Goal: Task Accomplishment & Management: Manage account settings

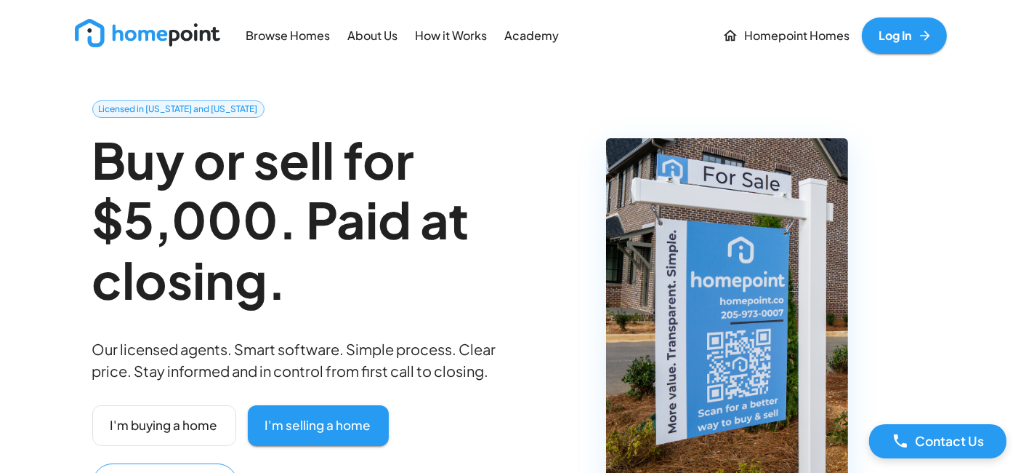
click at [903, 32] on link "Log In" at bounding box center [904, 35] width 85 height 36
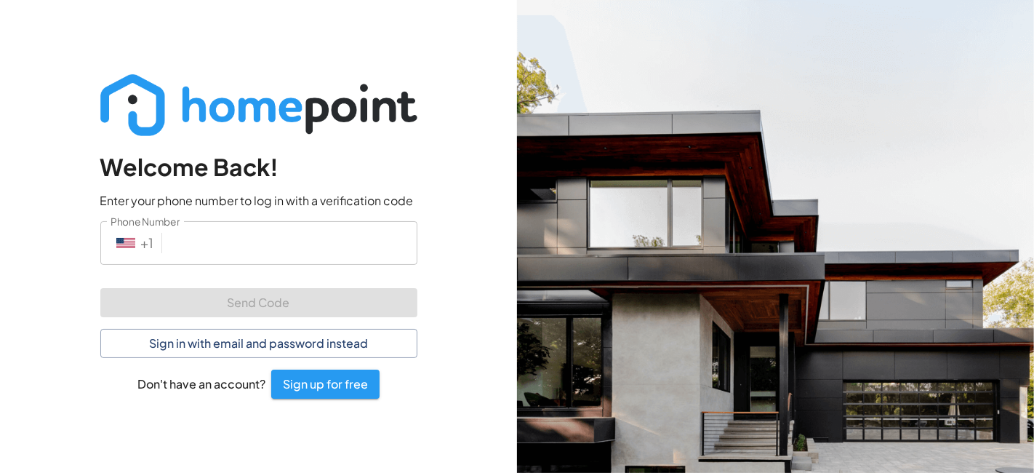
click at [367, 248] on input "Phone Number" at bounding box center [292, 242] width 249 height 43
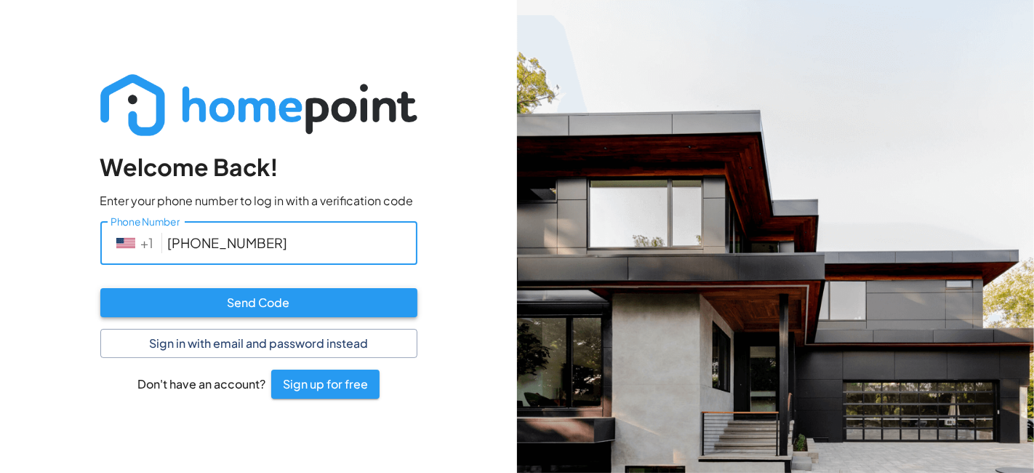
type input "205 725 0250"
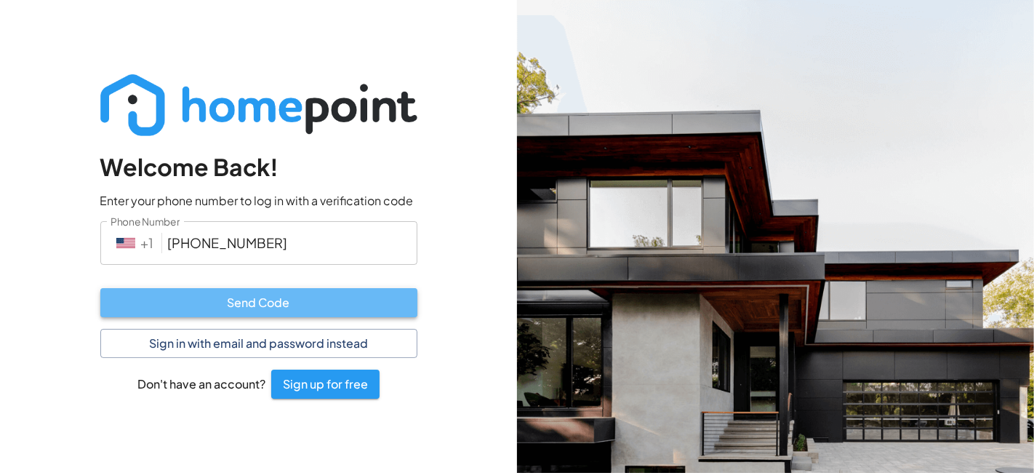
click at [268, 308] on button "Send Code" at bounding box center [258, 302] width 317 height 29
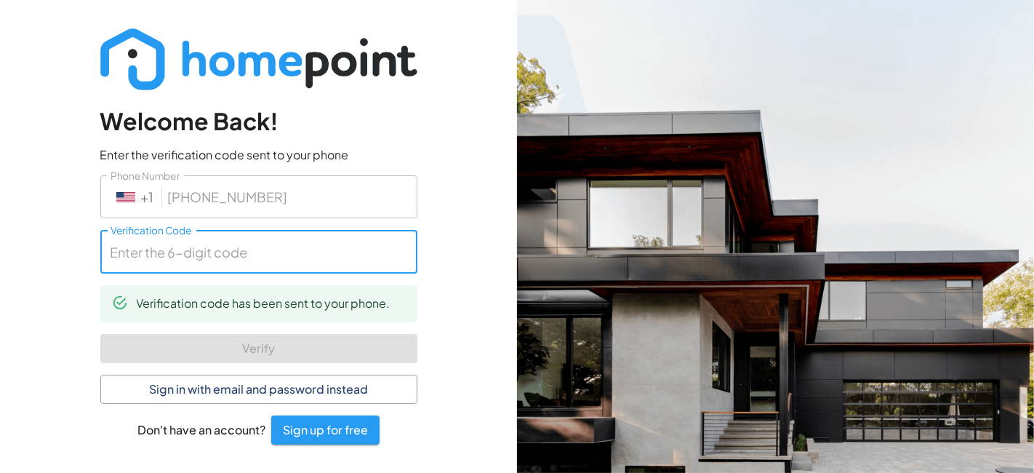
click at [236, 254] on input "Verification Code" at bounding box center [258, 251] width 317 height 43
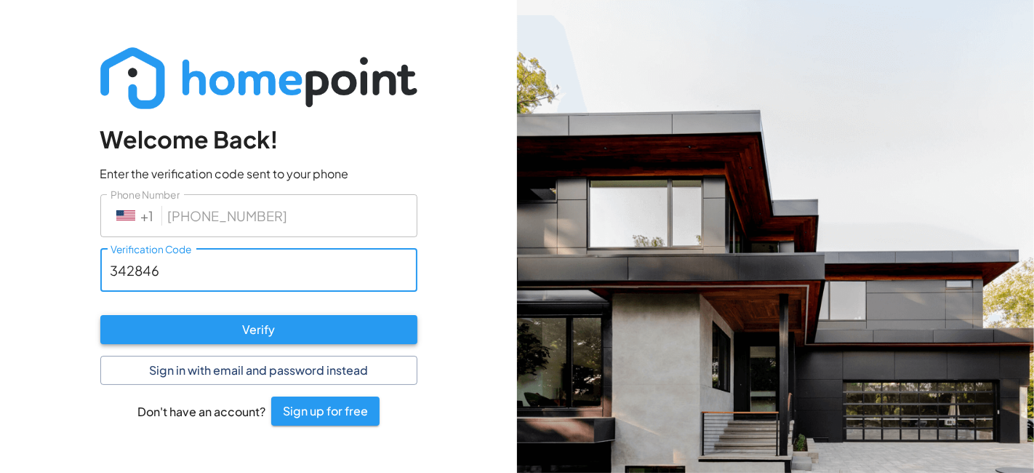
type input "342846"
click at [225, 323] on button "Verify" at bounding box center [258, 329] width 317 height 29
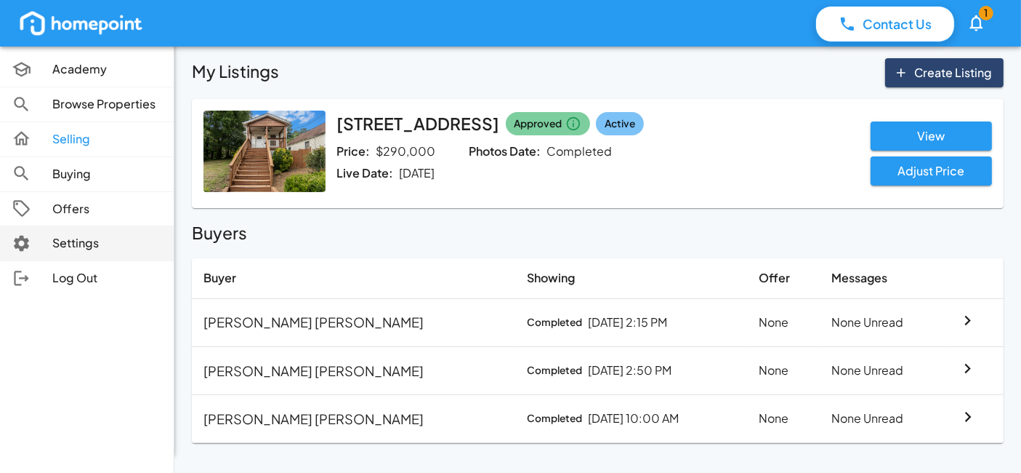
click at [21, 236] on icon at bounding box center [21, 244] width 15 height 16
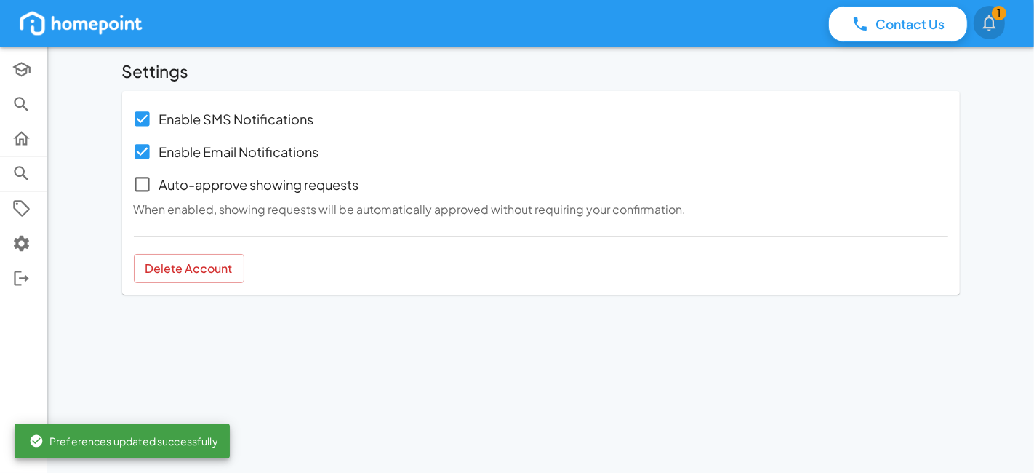
click at [992, 30] on icon "button" at bounding box center [989, 23] width 20 height 20
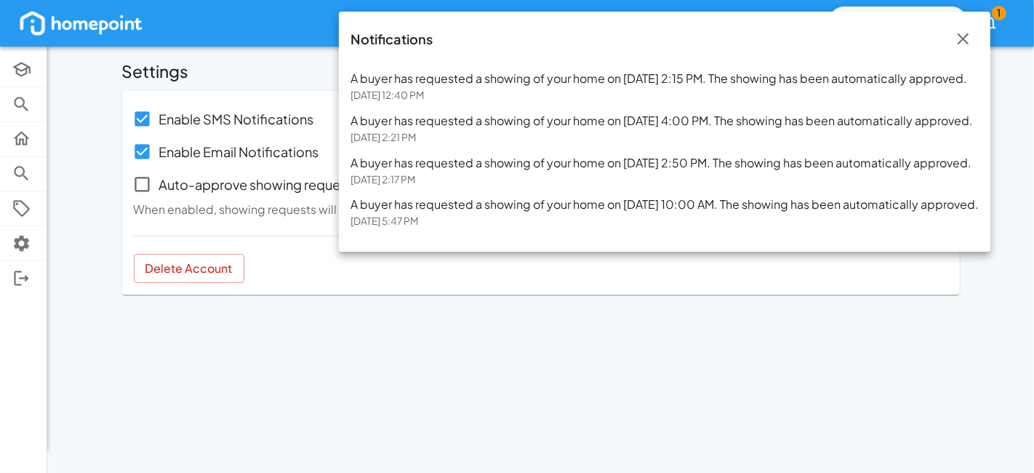
click at [973, 41] on icon "button" at bounding box center [963, 39] width 20 height 20
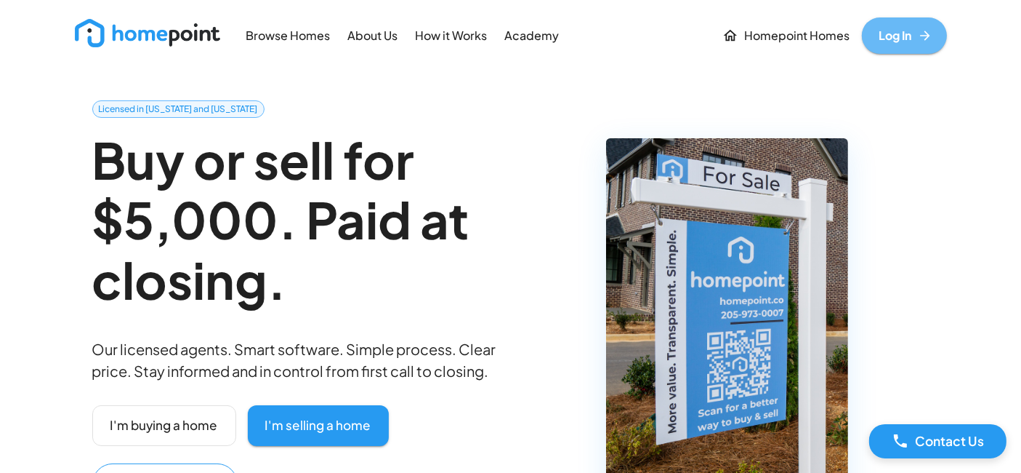
click at [920, 29] on icon at bounding box center [925, 35] width 15 height 15
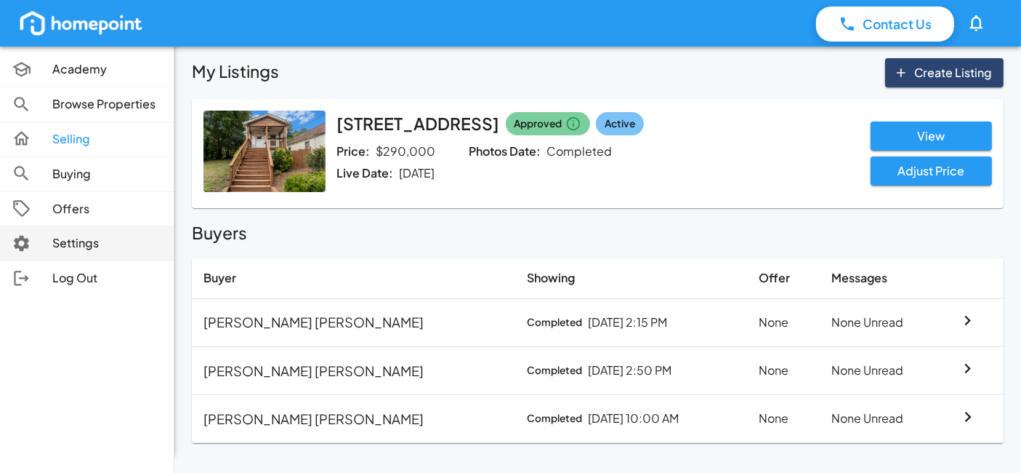
click at [29, 240] on icon at bounding box center [22, 243] width 20 height 20
